Goal: Find specific page/section: Find specific page/section

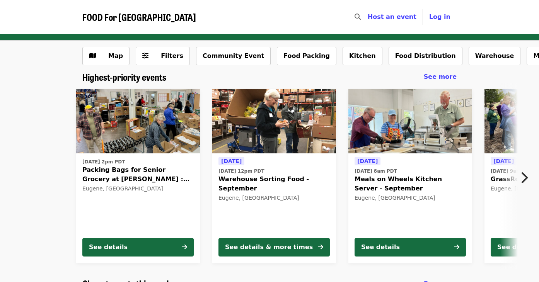
click at [523, 176] on icon "chevron-right icon" at bounding box center [524, 178] width 8 height 15
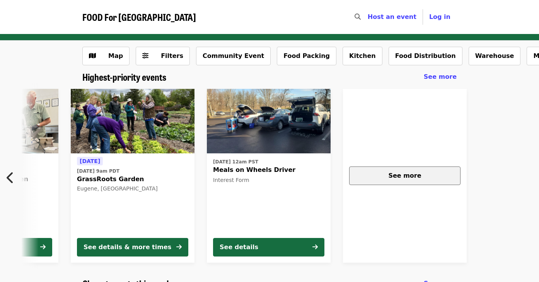
scroll to position [0, 416]
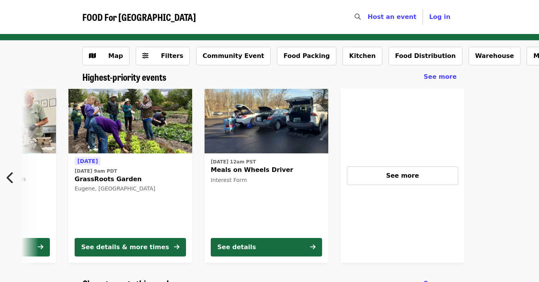
click at [12, 176] on icon "chevron-left icon" at bounding box center [11, 178] width 8 height 15
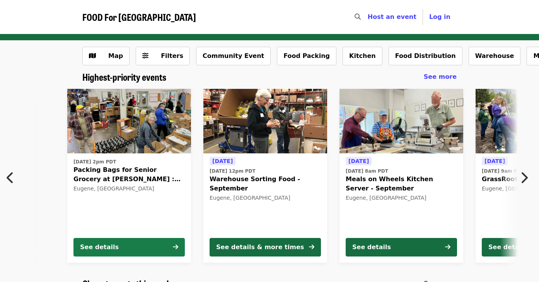
scroll to position [0, 8]
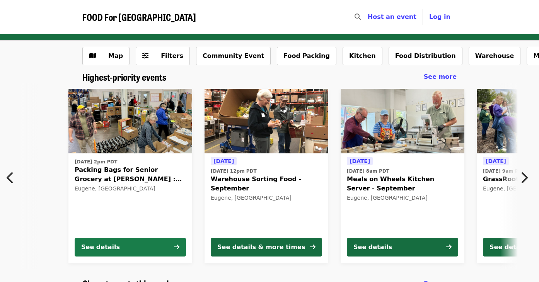
click at [94, 251] on div "See details" at bounding box center [100, 247] width 39 height 9
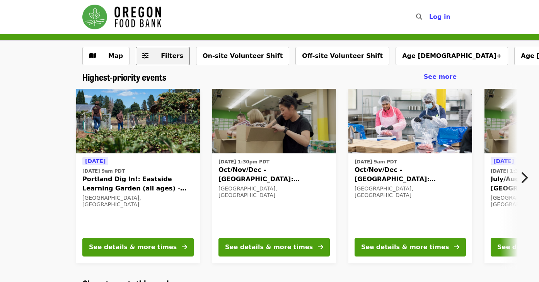
click at [176, 52] on span "Filters" at bounding box center [168, 55] width 30 height 9
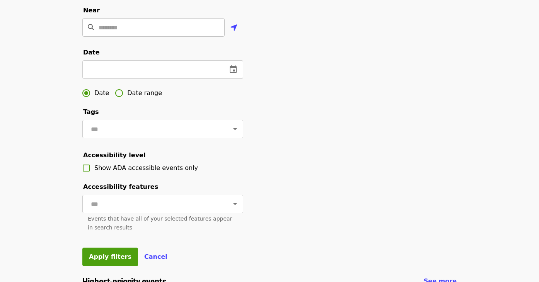
scroll to position [188, 0]
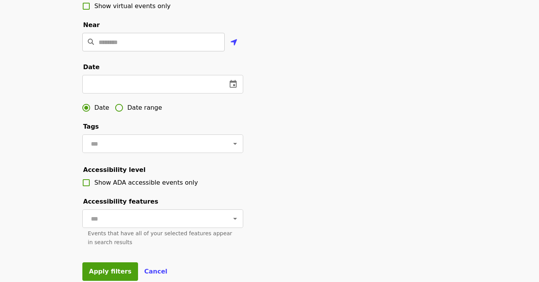
click at [129, 51] on input "Location" at bounding box center [162, 42] width 126 height 19
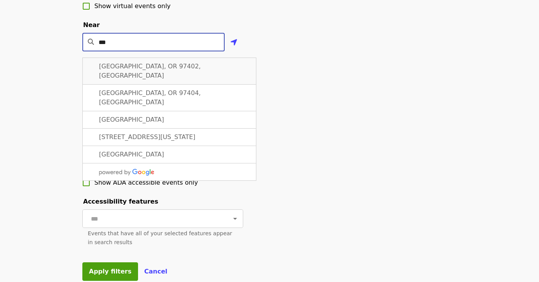
click at [180, 79] on div "Eugene, OR 97402, USA" at bounding box center [169, 71] width 174 height 27
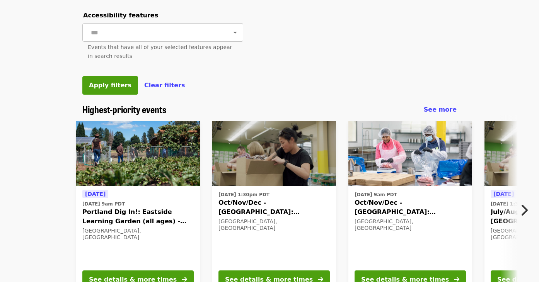
scroll to position [375, 0]
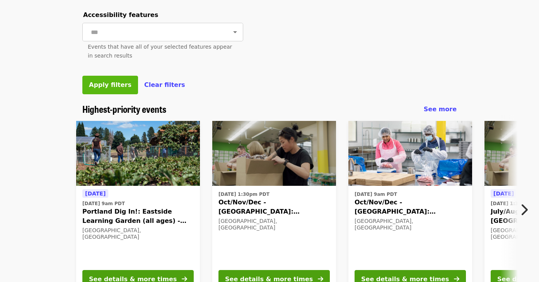
type input "**********"
click at [112, 94] on button "Apply filters" at bounding box center [110, 85] width 56 height 19
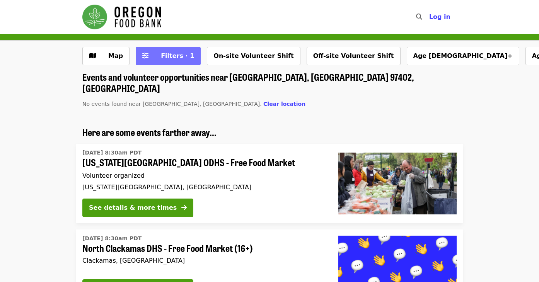
click at [169, 59] on span "Filters · 1" at bounding box center [177, 55] width 33 height 7
